Goal: Navigation & Orientation: Find specific page/section

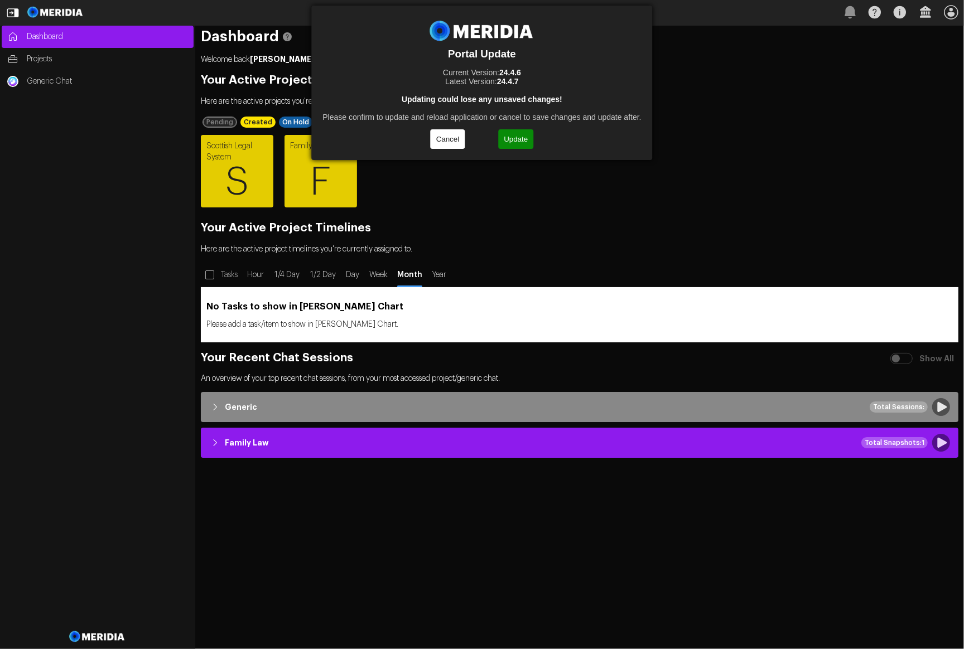
click at [511, 135] on button "Update" at bounding box center [515, 139] width 35 height 20
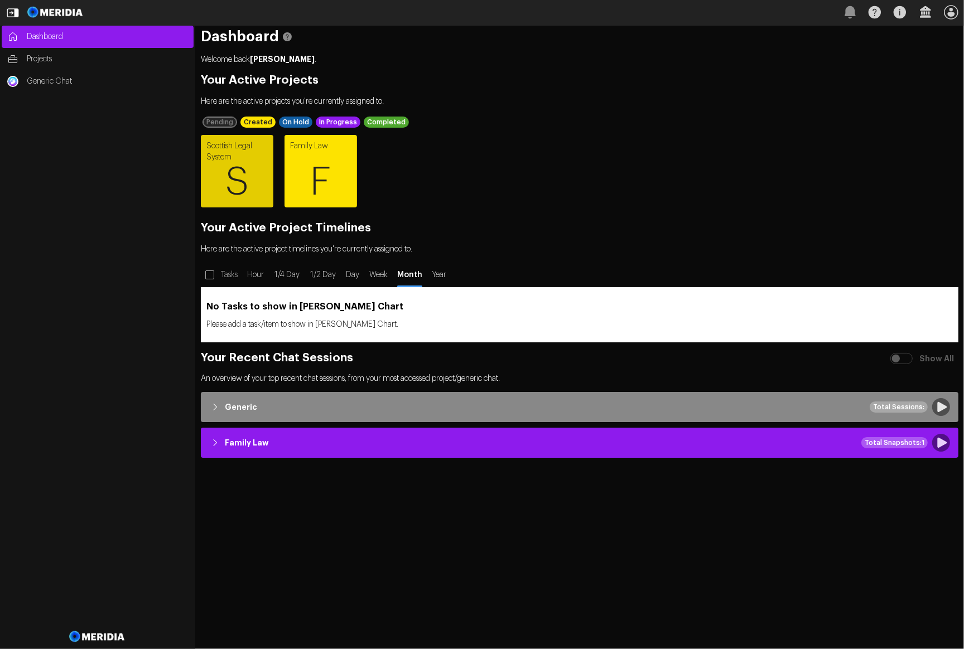
click at [292, 176] on span "F" at bounding box center [320, 182] width 72 height 67
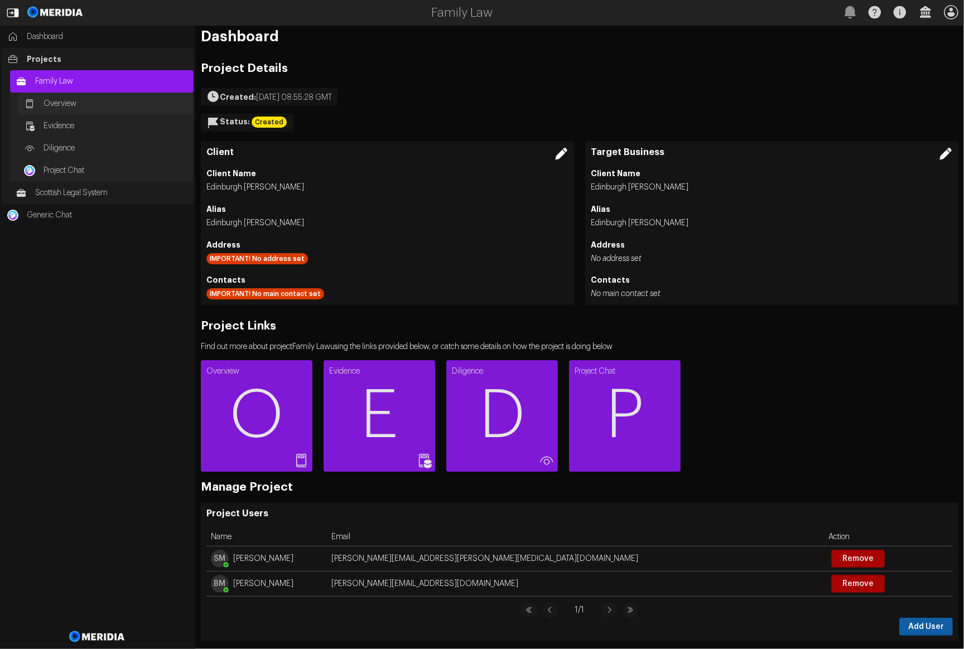
click at [69, 99] on span "Overview" at bounding box center [115, 103] width 144 height 11
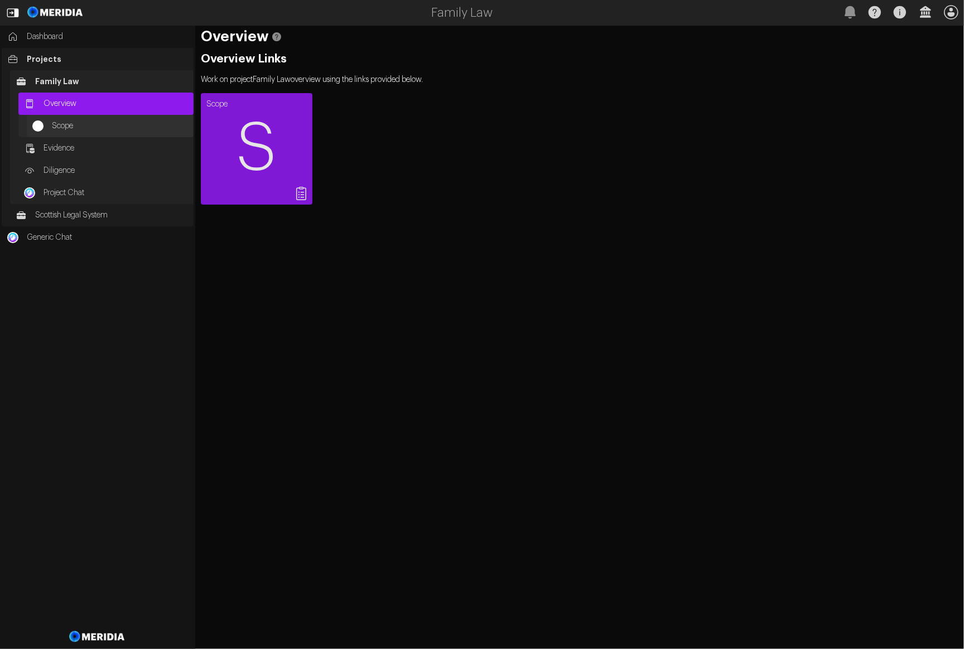
click at [79, 124] on span "Scope" at bounding box center [120, 125] width 136 height 11
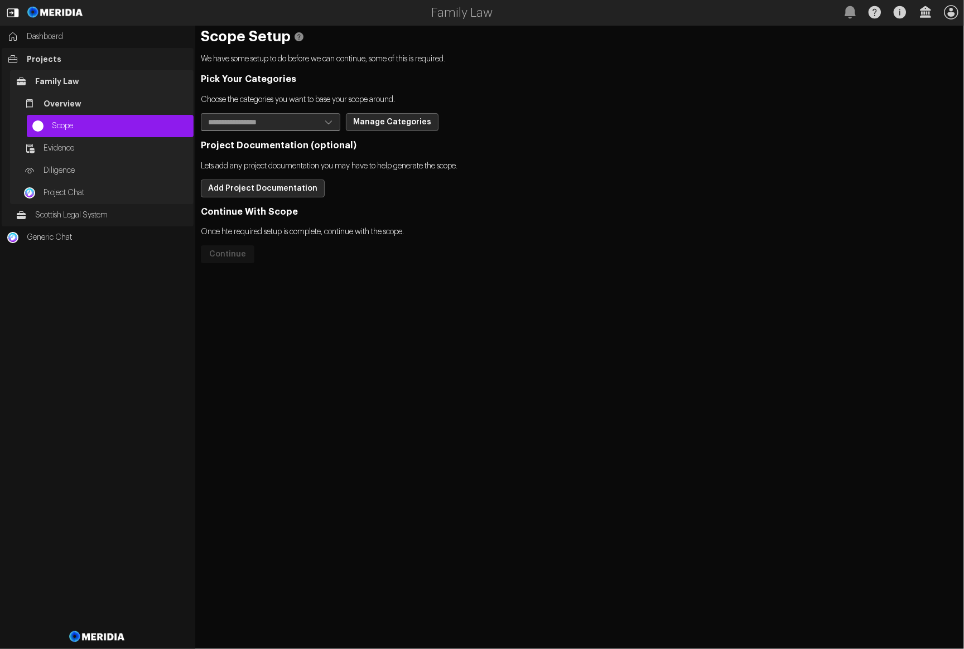
click at [71, 75] on link "Family Law" at bounding box center [101, 81] width 183 height 22
